Goal: Task Accomplishment & Management: Use online tool/utility

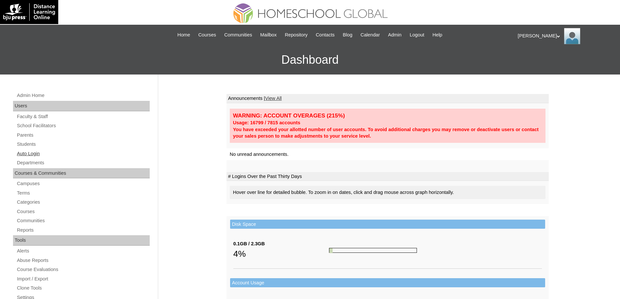
click at [80, 155] on link "Auto Login" at bounding box center [82, 154] width 133 height 8
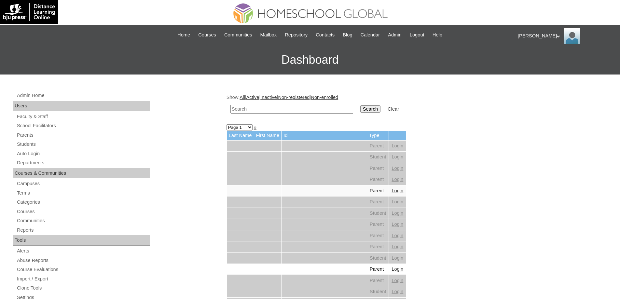
click at [301, 110] on input "text" at bounding box center [291, 109] width 123 height 9
paste input "Jinius Je"
type input "Jinius Je"
click at [371, 109] on input "Search" at bounding box center [370, 108] width 20 height 7
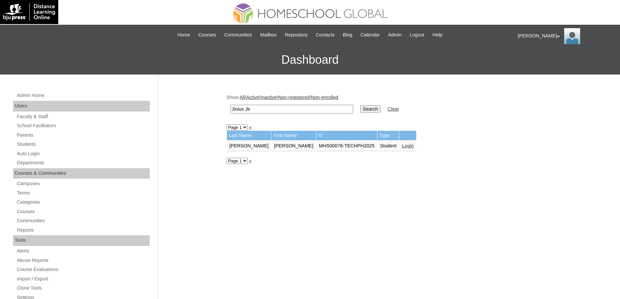
click at [399, 149] on td "Login" at bounding box center [407, 146] width 17 height 11
click at [402, 146] on link "Login" at bounding box center [408, 145] width 12 height 5
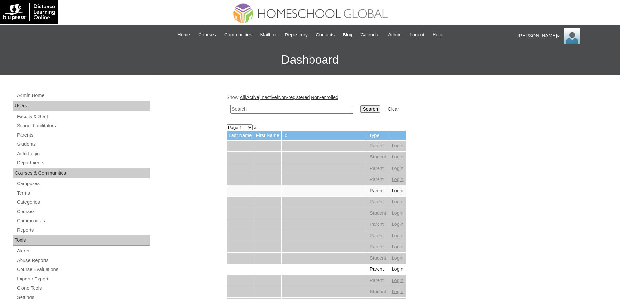
drag, startPoint x: 0, startPoint y: 0, endPoint x: 344, endPoint y: 111, distance: 361.5
click at [300, 109] on input "text" at bounding box center [291, 109] width 123 height 9
paste input "Jachia Mai"
type input "Jachia Mai"
click at [366, 109] on input "Search" at bounding box center [370, 108] width 20 height 7
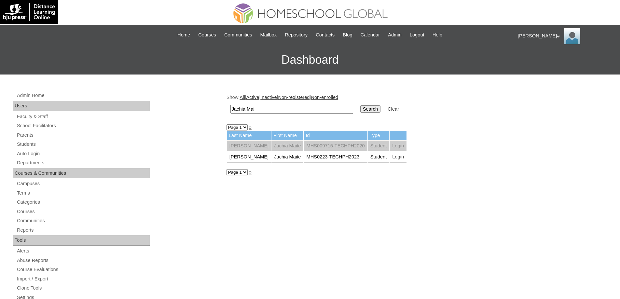
click at [392, 157] on link "Login" at bounding box center [398, 156] width 12 height 5
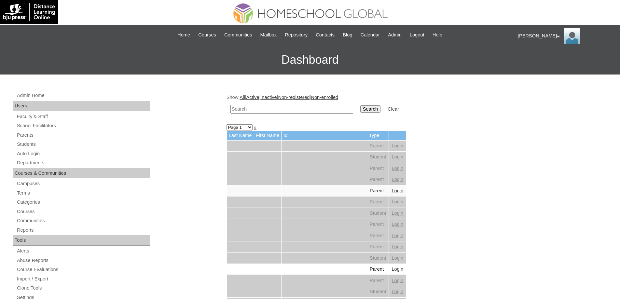
click at [287, 106] on input "text" at bounding box center [291, 109] width 123 height 9
paste input "Jachia Mai"
type input "Jachia Mai"
click at [368, 110] on input "Search" at bounding box center [370, 108] width 20 height 7
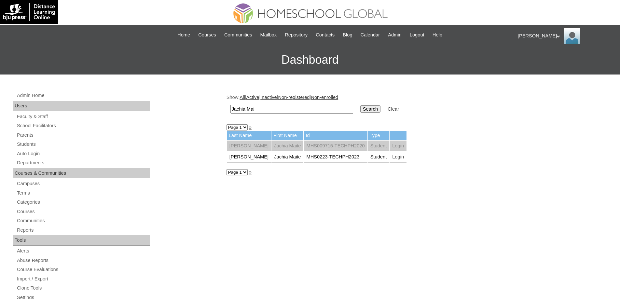
click at [392, 159] on link "Login" at bounding box center [398, 156] width 12 height 5
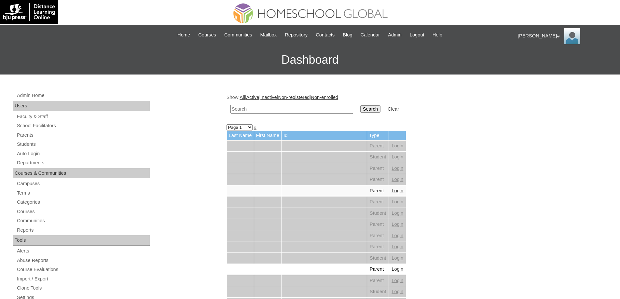
click at [321, 111] on input "text" at bounding box center [291, 109] width 123 height 9
paste input "Eoin Gabri"
type input "Eoin Gabri"
click at [372, 111] on input "Search" at bounding box center [370, 108] width 20 height 7
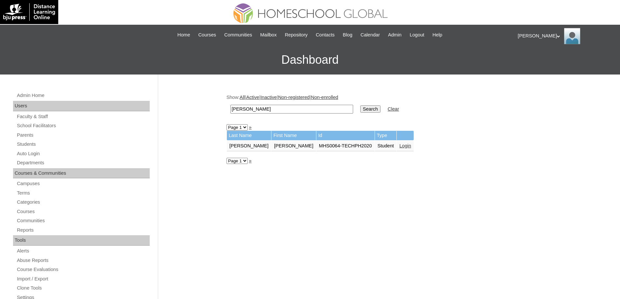
click at [396, 149] on td "Login" at bounding box center [404, 146] width 17 height 11
click at [399, 145] on link "Login" at bounding box center [405, 145] width 12 height 5
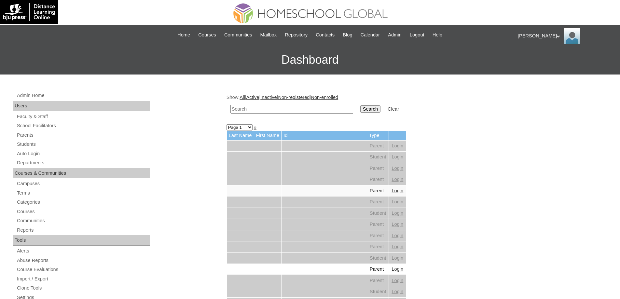
drag, startPoint x: 301, startPoint y: 113, endPoint x: 327, endPoint y: 111, distance: 26.1
click at [301, 113] on input "text" at bounding box center [291, 109] width 123 height 9
paste input "Lucy Us"
type input "Lucy Us"
click at [377, 110] on input "Search" at bounding box center [370, 108] width 20 height 7
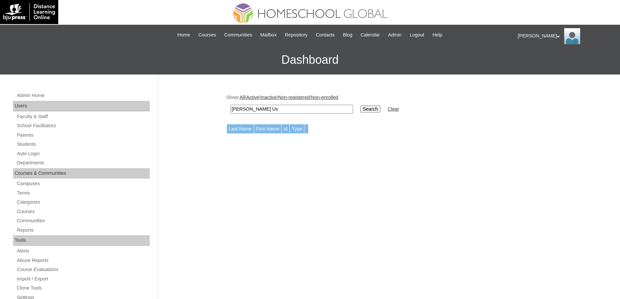
drag, startPoint x: 261, startPoint y: 111, endPoint x: 243, endPoint y: 111, distance: 18.2
click at [243, 111] on input "Lucy Us" at bounding box center [291, 109] width 123 height 9
type input "Lucy"
click at [380, 110] on input "Search" at bounding box center [370, 108] width 20 height 7
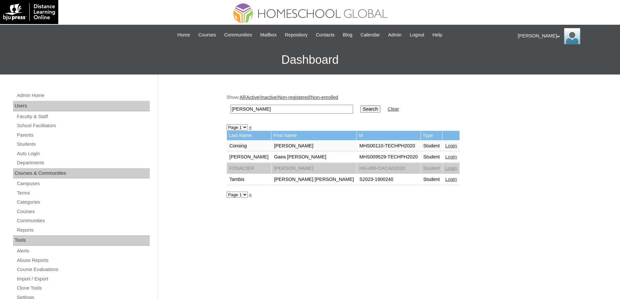
click at [445, 146] on link "Login" at bounding box center [451, 145] width 12 height 5
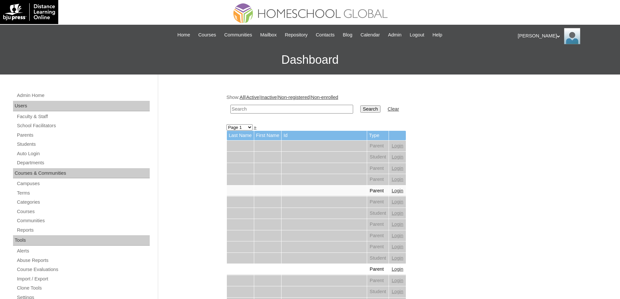
click at [280, 111] on input "text" at bounding box center [291, 109] width 123 height 9
type input "[PERSON_NAME]"
click at [377, 112] on input "Search" at bounding box center [370, 108] width 20 height 7
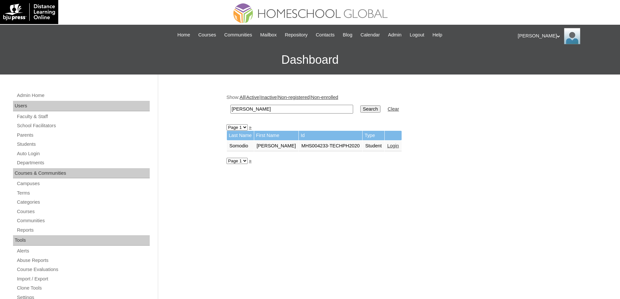
click at [387, 144] on link "Login" at bounding box center [393, 145] width 12 height 5
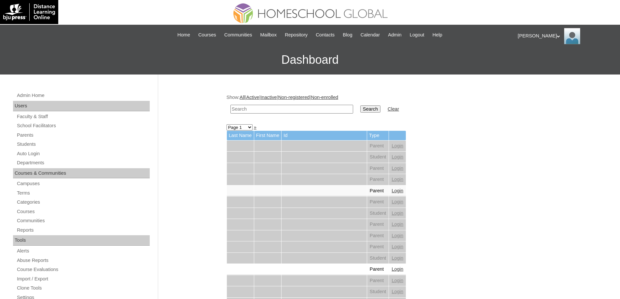
drag, startPoint x: 272, startPoint y: 111, endPoint x: 314, endPoint y: 113, distance: 42.6
click at [272, 111] on input "text" at bounding box center [291, 109] width 123 height 9
paste input "[PERSON_NAME]"
type input "[PERSON_NAME]"
click at [370, 113] on td "Search" at bounding box center [370, 108] width 27 height 15
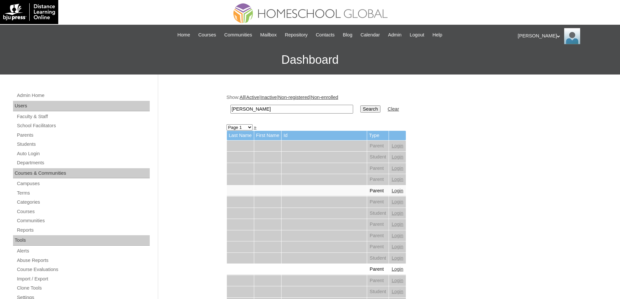
click at [371, 111] on input "Search" at bounding box center [370, 108] width 20 height 7
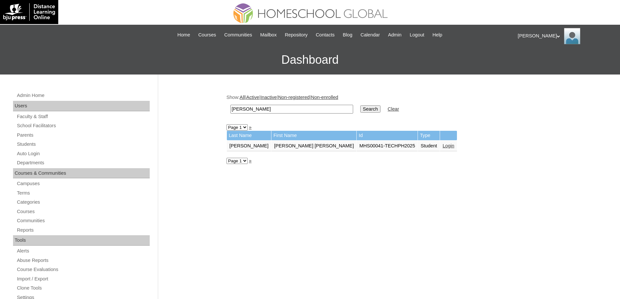
click at [442, 144] on link "Login" at bounding box center [448, 145] width 12 height 5
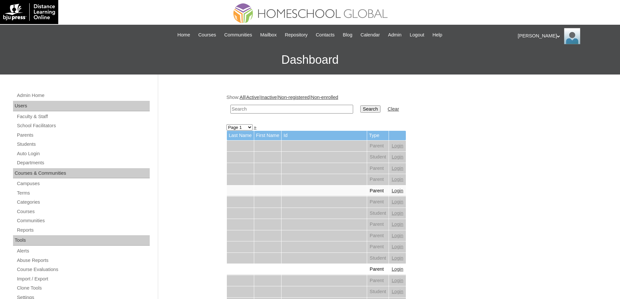
drag, startPoint x: 267, startPoint y: 110, endPoint x: 288, endPoint y: 108, distance: 20.9
click at [267, 110] on input "text" at bounding box center [291, 109] width 123 height 9
paste input "[PERSON_NAME]"
type input "[PERSON_NAME]"
click at [366, 109] on input "Search" at bounding box center [370, 108] width 20 height 7
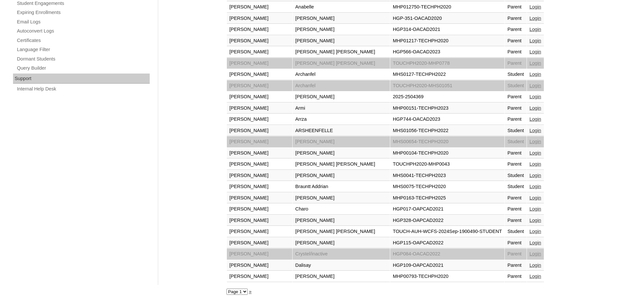
scroll to position [422, 0]
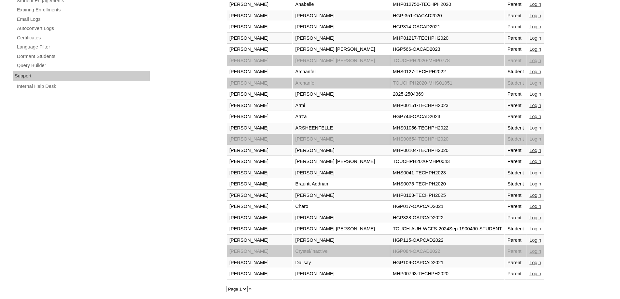
click at [251, 289] on link "»" at bounding box center [250, 288] width 3 height 5
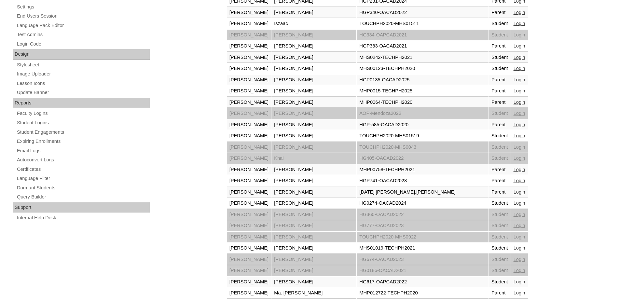
scroll to position [293, 0]
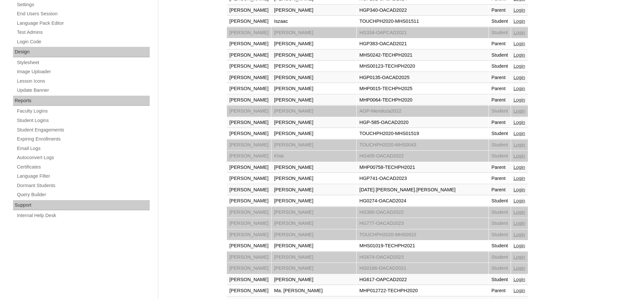
click at [513, 248] on link "Login" at bounding box center [519, 245] width 12 height 5
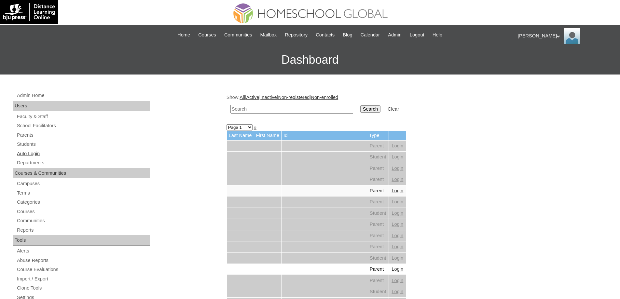
click at [49, 150] on link "Auto Login" at bounding box center [82, 154] width 133 height 8
drag, startPoint x: 0, startPoint y: 0, endPoint x: 307, endPoint y: 107, distance: 324.8
click at [266, 108] on input "text" at bounding box center [291, 109] width 123 height 9
paste input "Michiko Jus"
click at [353, 107] on input "Michiko Jus" at bounding box center [291, 109] width 123 height 9
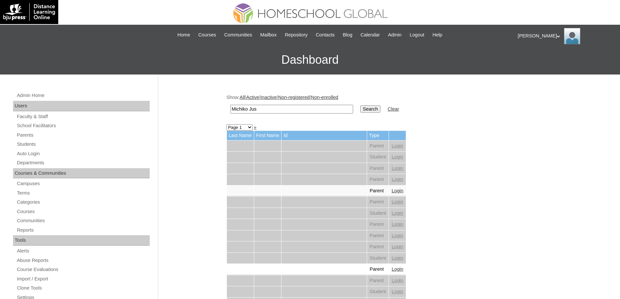
type input "Michiko Jus"
click at [372, 109] on input "Search" at bounding box center [370, 108] width 20 height 7
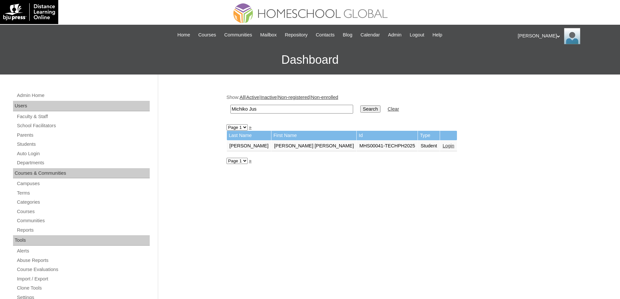
click at [442, 145] on link "Login" at bounding box center [448, 145] width 12 height 5
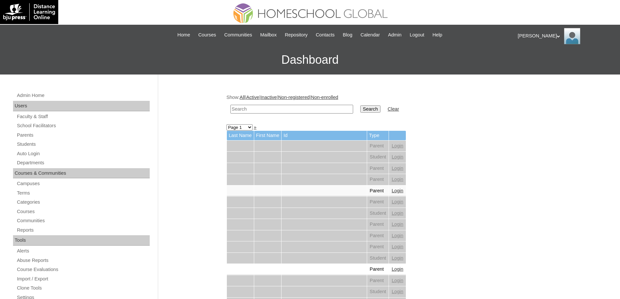
drag, startPoint x: 341, startPoint y: 109, endPoint x: 355, endPoint y: 110, distance: 14.0
click at [341, 109] on input "text" at bounding box center [291, 109] width 123 height 9
paste input "Calix Tre"
type input "Calix Tre"
click at [372, 110] on input "Search" at bounding box center [370, 108] width 20 height 7
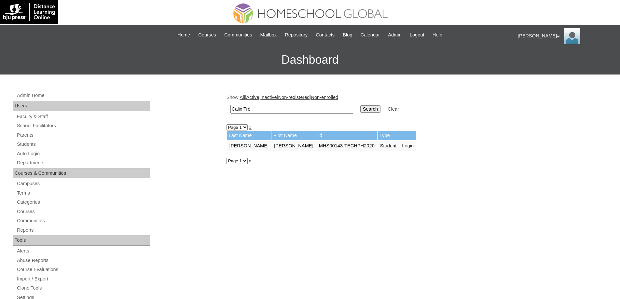
click at [402, 146] on link "Login" at bounding box center [408, 145] width 12 height 5
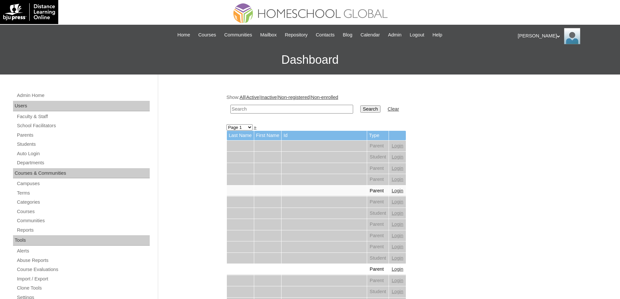
click at [266, 108] on input "text" at bounding box center [291, 109] width 123 height 9
paste input "[PERSON_NAME]"
type input "[PERSON_NAME]"
click at [369, 106] on input "Search" at bounding box center [370, 108] width 20 height 7
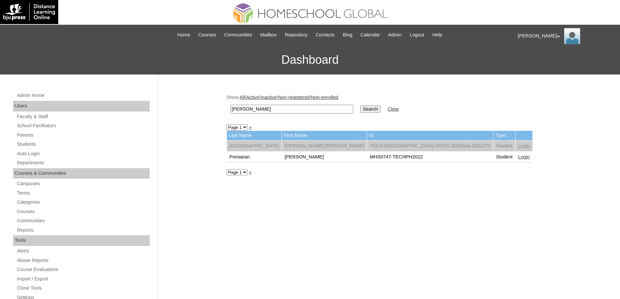
click at [518, 158] on link "Login" at bounding box center [524, 156] width 12 height 5
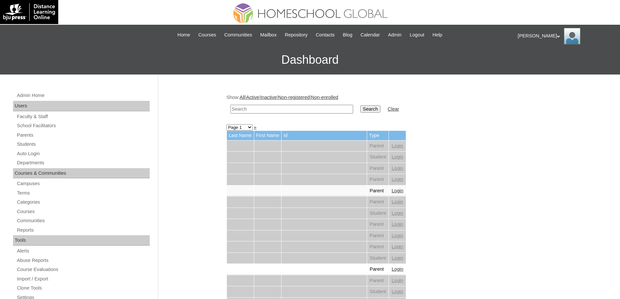
click at [264, 109] on input "text" at bounding box center [291, 109] width 123 height 9
paste input "Riley Mari"
type input "Riley Mari"
click at [373, 113] on input "Search" at bounding box center [370, 108] width 20 height 7
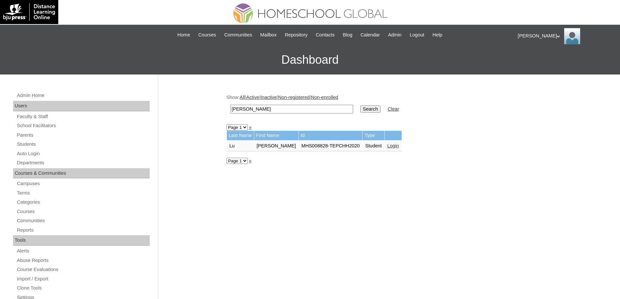
click at [394, 142] on td "Login" at bounding box center [392, 146] width 17 height 11
click at [392, 146] on link "Login" at bounding box center [393, 145] width 12 height 5
click at [403, 151] on td "Login" at bounding box center [411, 146] width 17 height 11
click at [406, 148] on link "Login" at bounding box center [412, 145] width 12 height 5
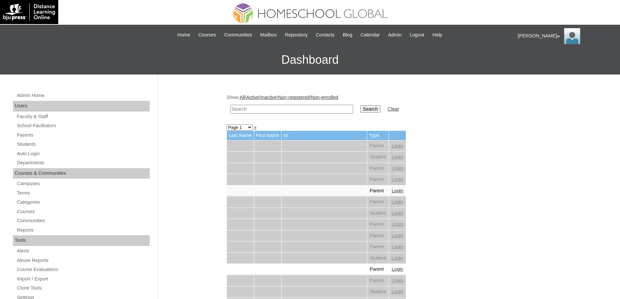
click at [300, 108] on input "text" at bounding box center [291, 109] width 123 height 9
paste input "Jachin Ios"
type input "Jachin Ios"
click at [366, 108] on input "Search" at bounding box center [370, 108] width 20 height 7
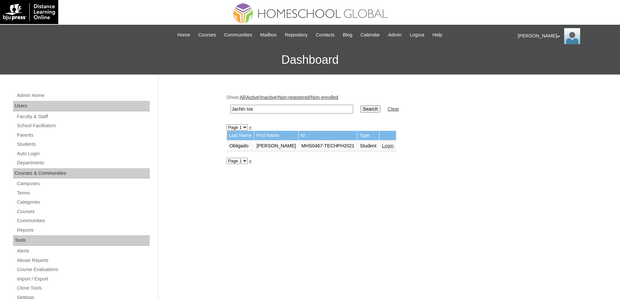
click at [376, 147] on td "Student" at bounding box center [368, 146] width 22 height 11
click at [382, 146] on link "Login" at bounding box center [388, 145] width 12 height 5
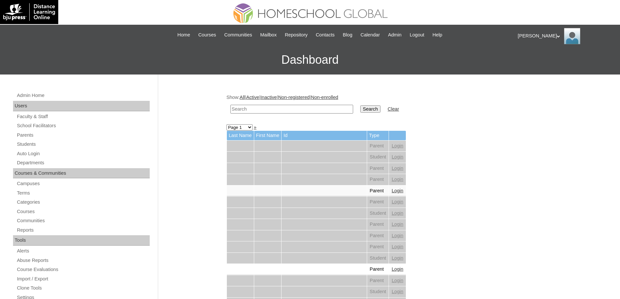
click at [289, 107] on input "text" at bounding box center [291, 109] width 123 height 9
paste input "Lily Gre"
type input "Lily Gre"
click at [380, 111] on input "Search" at bounding box center [370, 108] width 20 height 7
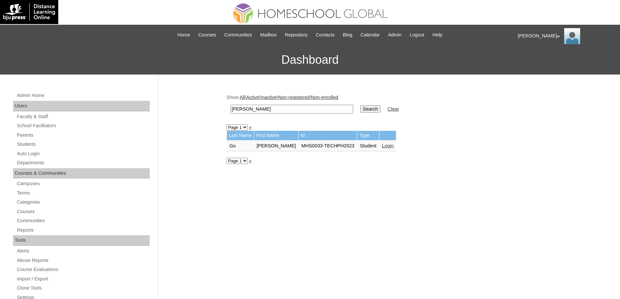
click at [384, 142] on td "Login" at bounding box center [387, 146] width 17 height 11
click at [383, 146] on link "Login" at bounding box center [388, 145] width 12 height 5
